Goal: Information Seeking & Learning: Learn about a topic

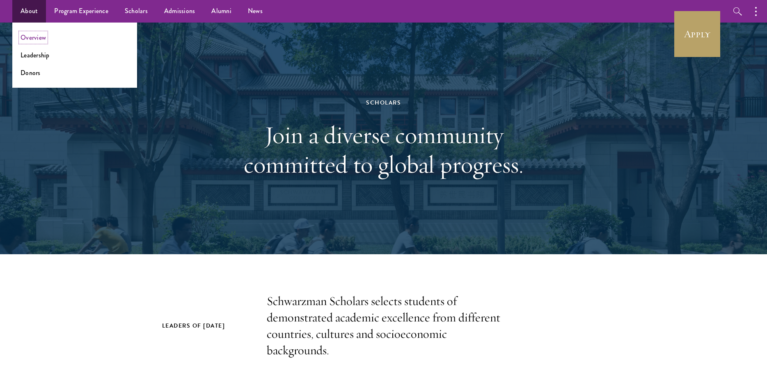
click at [43, 37] on link "Overview" at bounding box center [33, 37] width 25 height 9
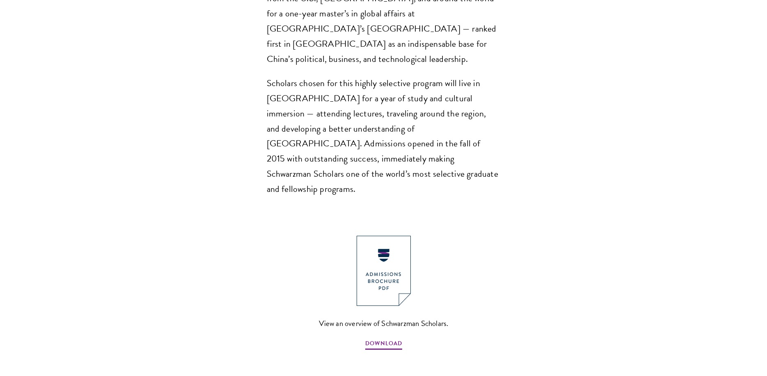
scroll to position [739, 0]
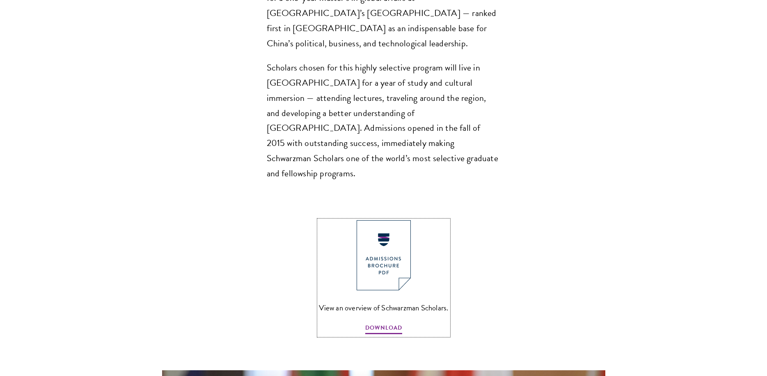
click at [366, 220] on img at bounding box center [384, 255] width 54 height 70
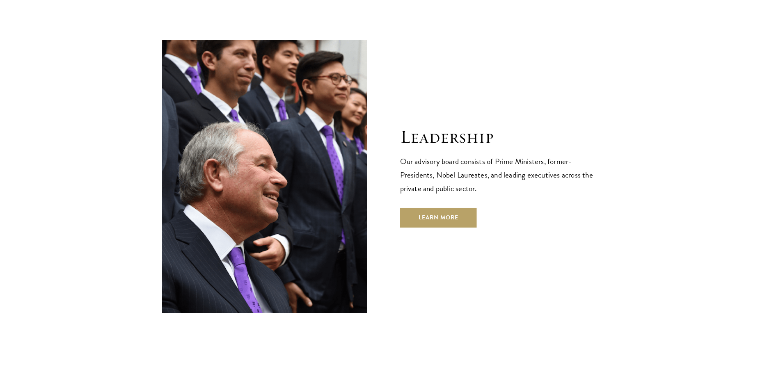
scroll to position [2872, 0]
